Goal: Information Seeking & Learning: Learn about a topic

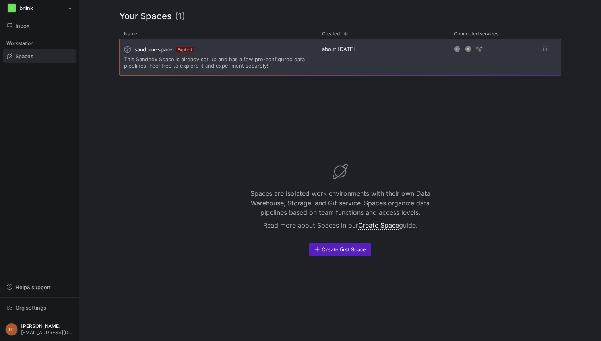
click at [209, 65] on span "This Sandbox Space is already set up and has a few pre-configured data pipeline…" at bounding box center [218, 62] width 188 height 13
click at [168, 52] on span "sandbox-space" at bounding box center [153, 49] width 38 height 6
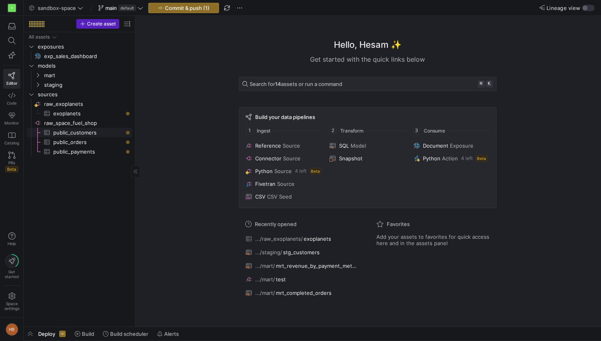
click at [78, 133] on span "public_customers​​​​​​​​​" at bounding box center [88, 132] width 70 height 9
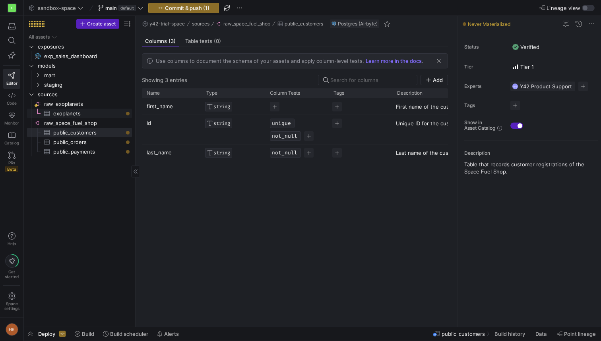
click at [62, 114] on span "exoplanets​​​​​​​​​" at bounding box center [88, 113] width 70 height 9
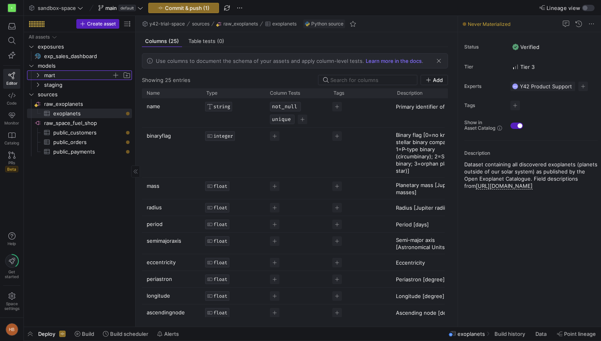
click at [54, 73] on span "mart" at bounding box center [78, 75] width 68 height 9
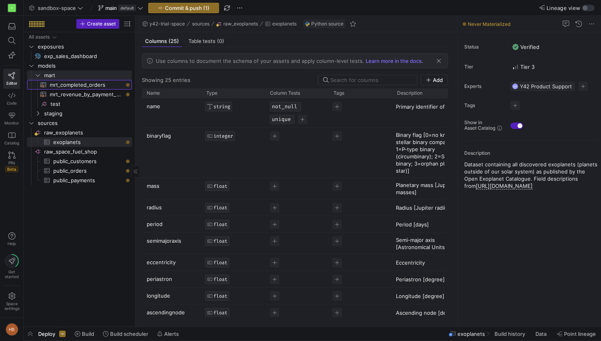
click at [56, 81] on span "mrt_completed_orders​​​​​​​​​​" at bounding box center [86, 84] width 73 height 9
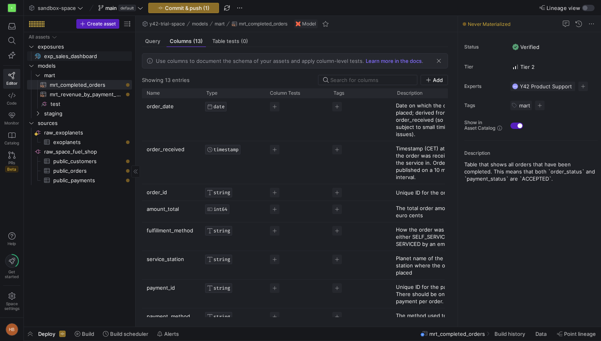
click at [58, 56] on span "exp_sales_dashboard​​​​​" at bounding box center [83, 56] width 79 height 9
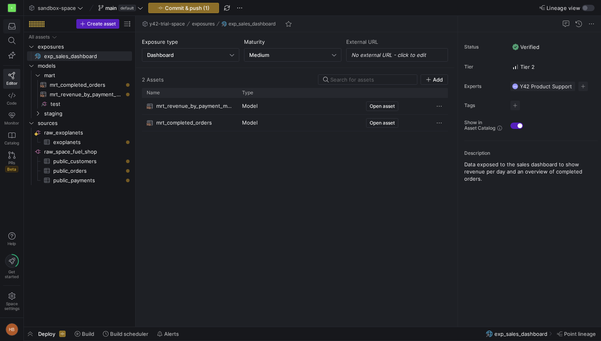
click at [12, 28] on icon "button" at bounding box center [11, 26] width 7 height 7
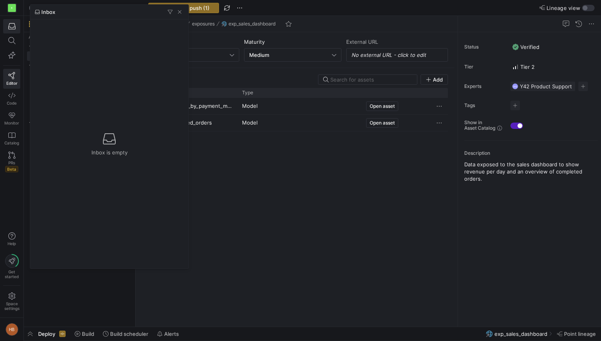
click at [12, 38] on div at bounding box center [300, 170] width 601 height 341
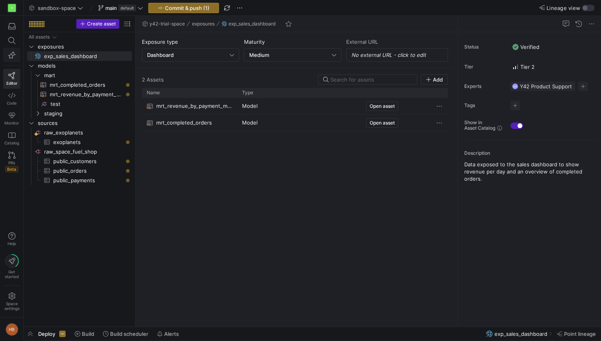
click at [12, 58] on icon "button" at bounding box center [11, 54] width 7 height 7
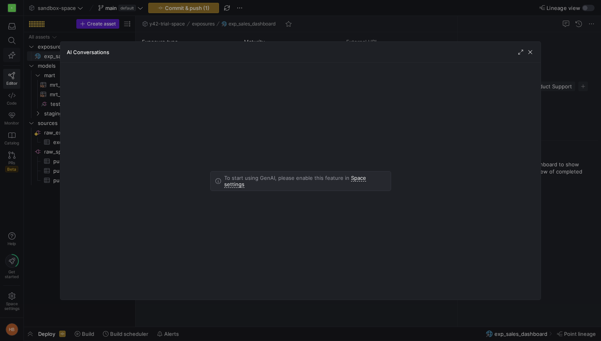
click at [12, 58] on div at bounding box center [300, 170] width 601 height 341
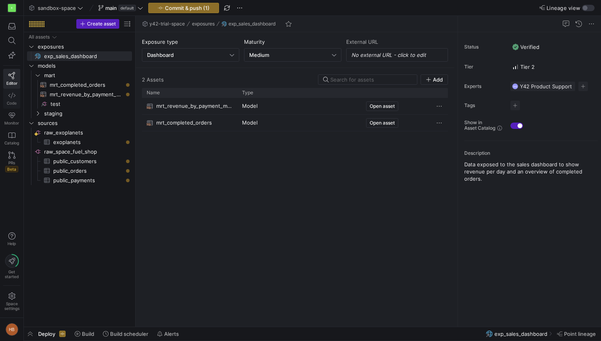
click at [15, 95] on icon at bounding box center [11, 96] width 7 height 6
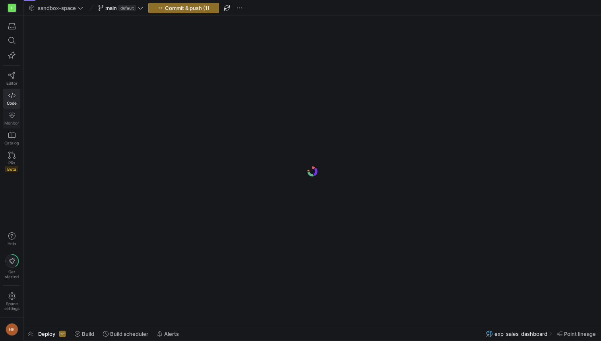
click at [12, 114] on icon at bounding box center [11, 115] width 7 height 7
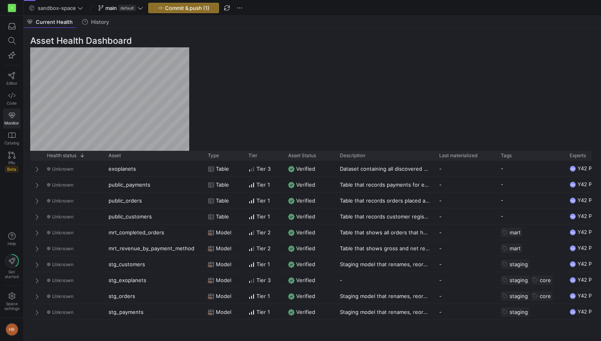
click at [12, 117] on icon at bounding box center [11, 115] width 7 height 7
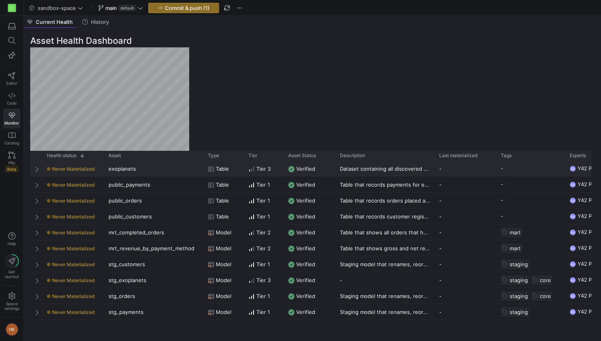
click at [139, 172] on div "exoplanets" at bounding box center [153, 169] width 99 height 16
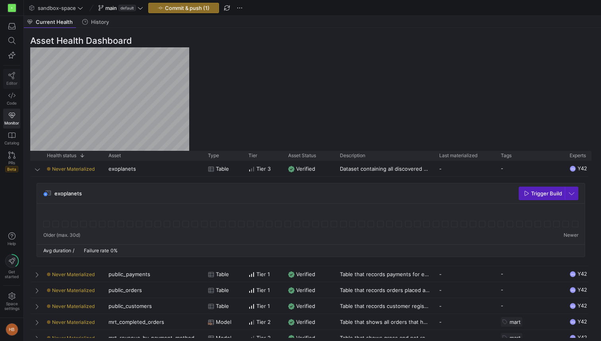
click at [13, 81] on span "Editor" at bounding box center [11, 83] width 11 height 5
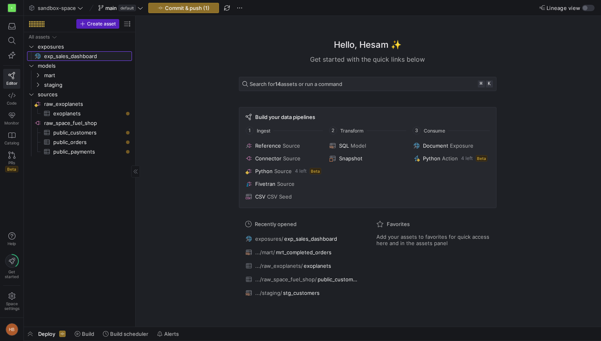
click at [74, 57] on span "exp_sales_dashboard​​​​​" at bounding box center [83, 56] width 79 height 9
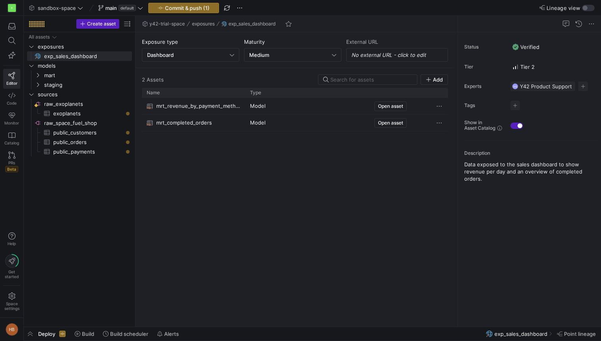
click at [195, 111] on span "mrt_revenue_by_payment_method" at bounding box center [198, 106] width 84 height 16
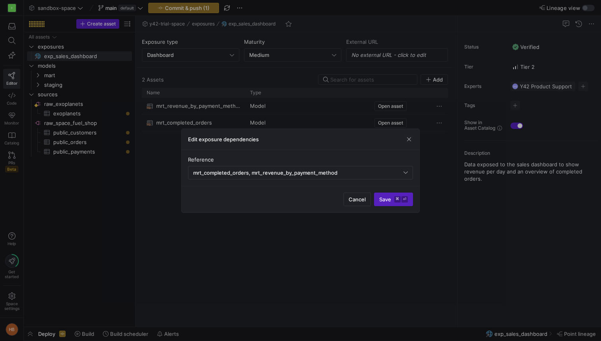
click at [195, 107] on div at bounding box center [300, 170] width 601 height 341
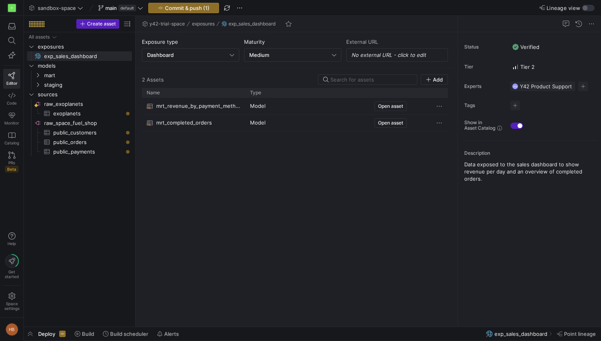
click at [195, 107] on span "mrt_revenue_by_payment_method" at bounding box center [198, 106] width 84 height 16
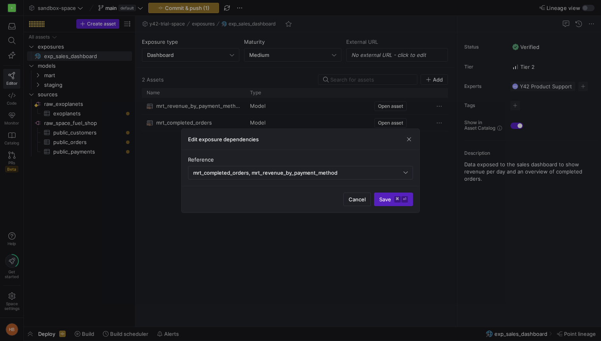
click at [195, 107] on div at bounding box center [300, 170] width 601 height 341
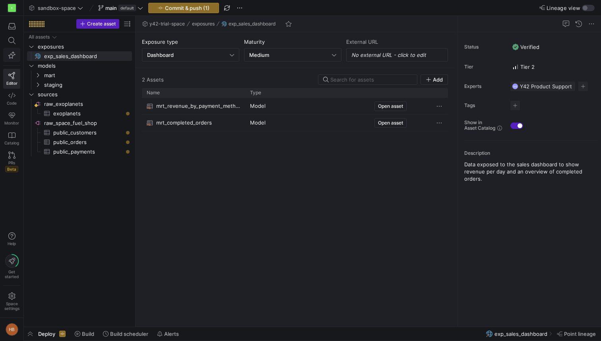
click at [15, 61] on span "button" at bounding box center [12, 55] width 16 height 14
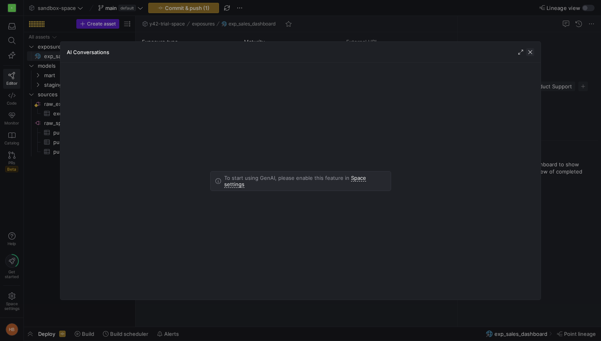
click at [530, 52] on span "button" at bounding box center [530, 52] width 8 height 8
